Goal: Navigation & Orientation: Find specific page/section

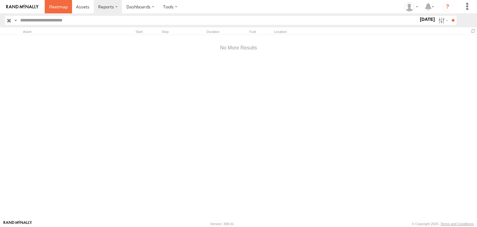
click at [62, 5] on span at bounding box center [58, 7] width 19 height 6
click at [56, 1] on link at bounding box center [58, 6] width 27 height 13
click at [60, 9] on span at bounding box center [58, 7] width 19 height 6
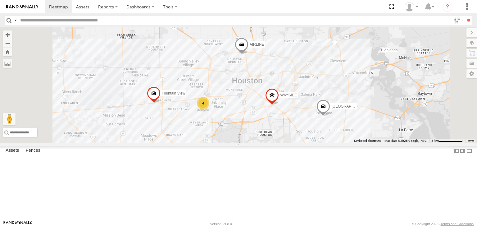
click at [209, 109] on div "4" at bounding box center [203, 103] width 12 height 12
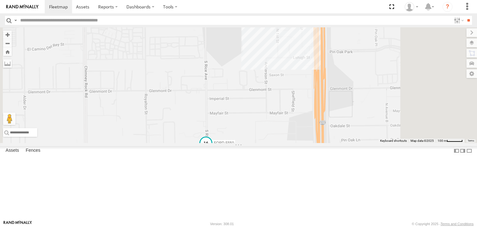
click at [211, 149] on span at bounding box center [205, 143] width 11 height 11
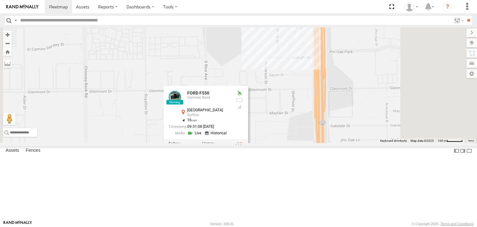
click at [203, 136] on link at bounding box center [195, 133] width 16 height 6
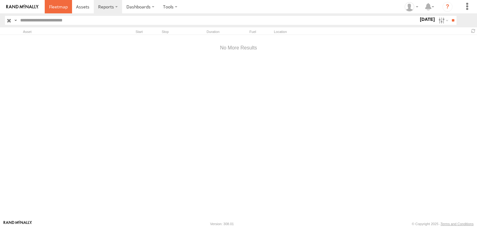
click at [52, 9] on span at bounding box center [58, 7] width 19 height 6
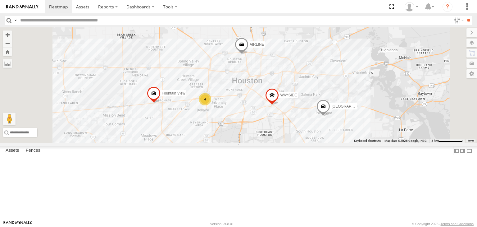
click at [211, 105] on div "4" at bounding box center [205, 99] width 12 height 12
